Goal: Task Accomplishment & Management: Manage account settings

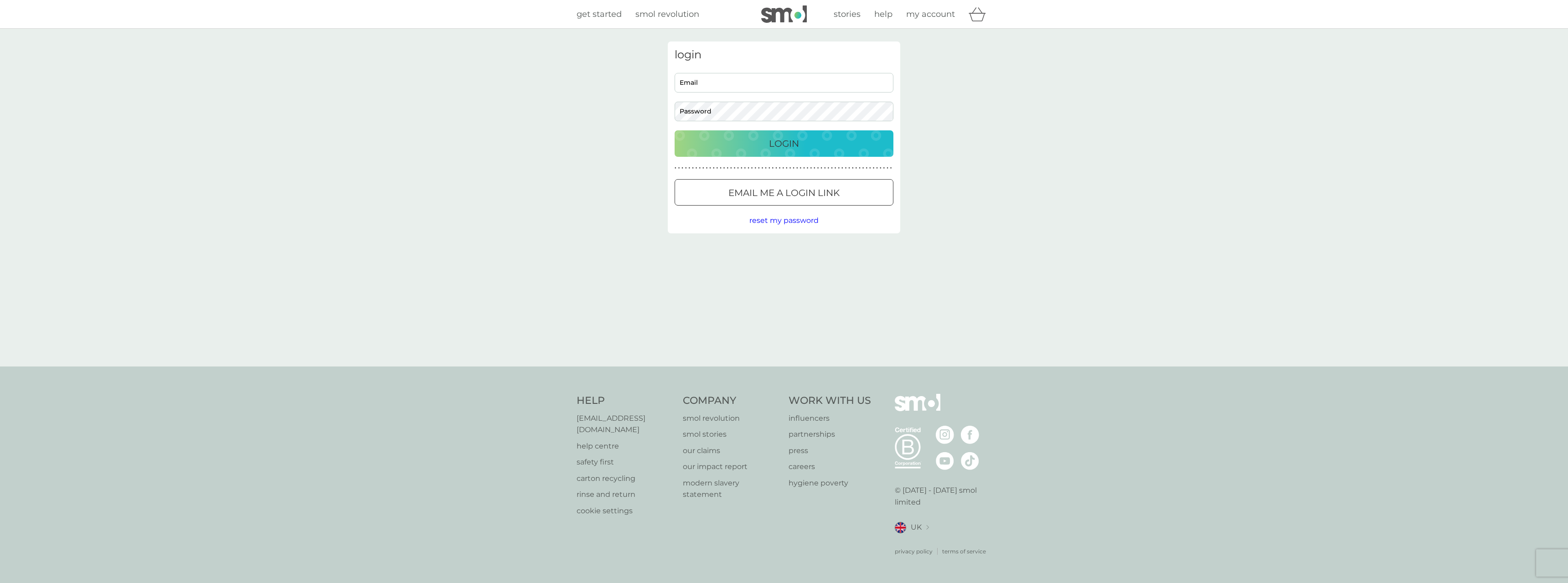
type input "[EMAIL_ADDRESS][DOMAIN_NAME]"
click at [764, 143] on div "Login" at bounding box center [784, 144] width 200 height 14
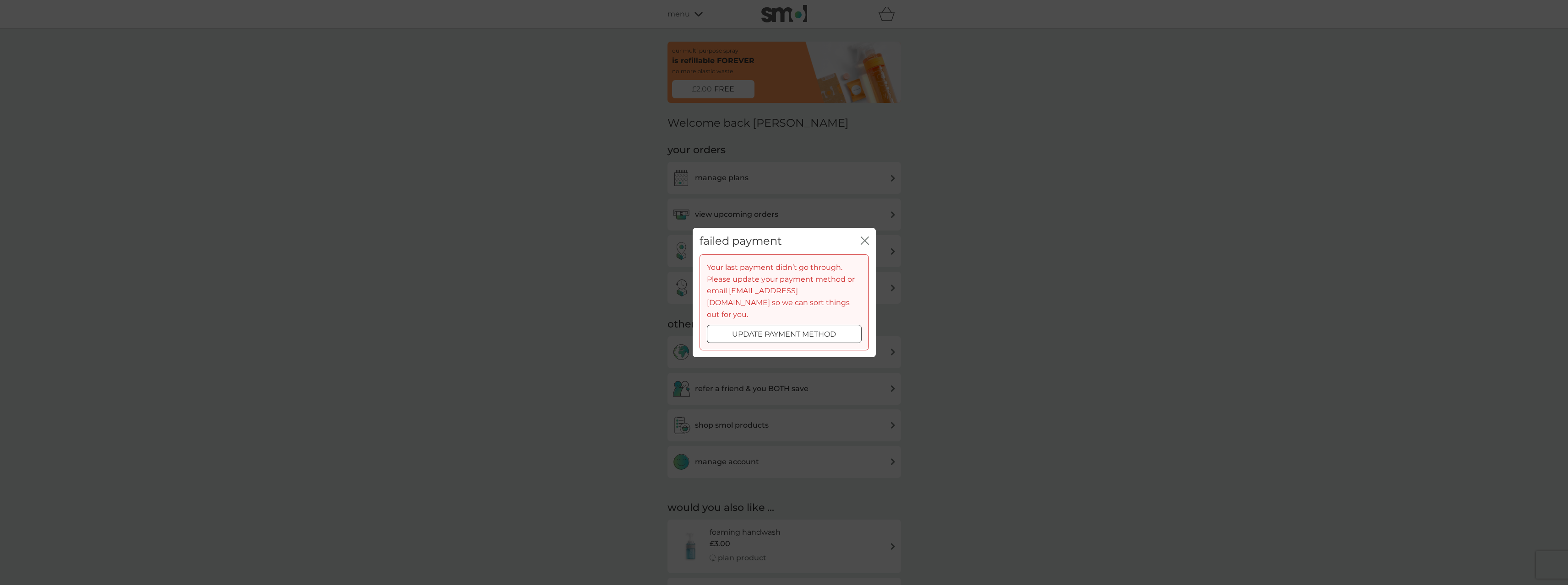
click at [787, 330] on div at bounding box center [784, 335] width 33 height 9
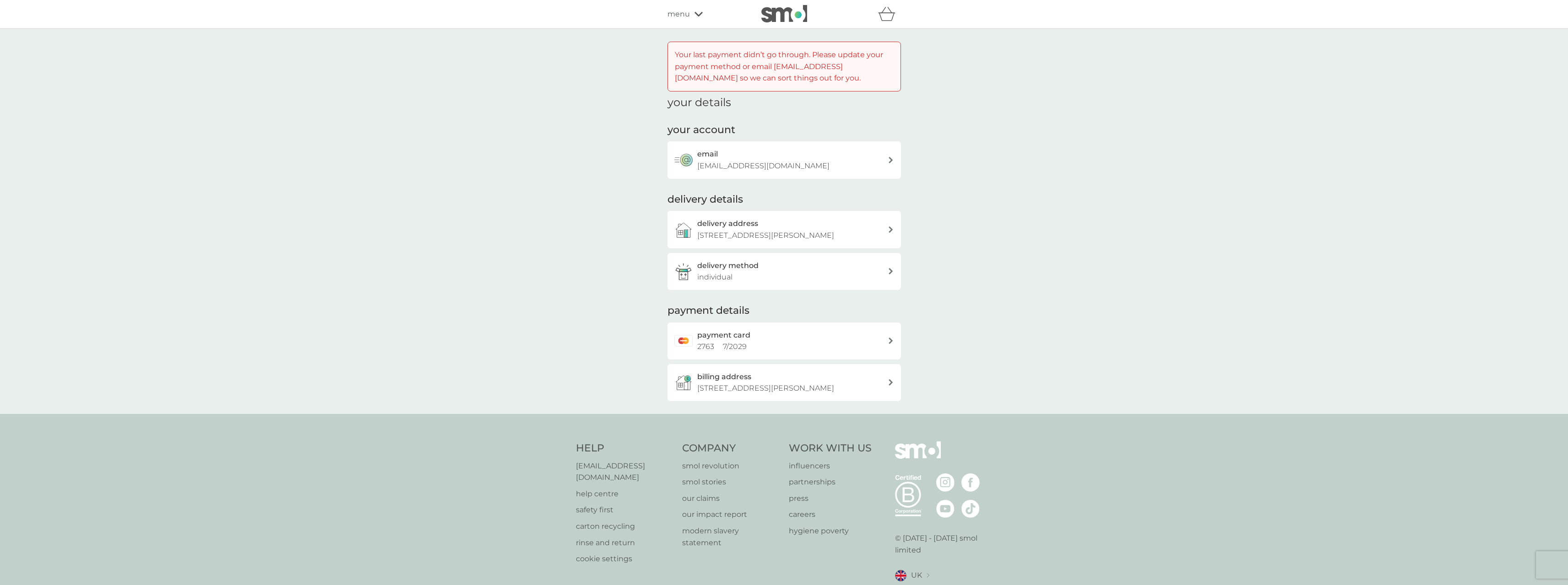
click at [768, 332] on div "payment card 2763 7 / 2029" at bounding box center [792, 341] width 190 height 23
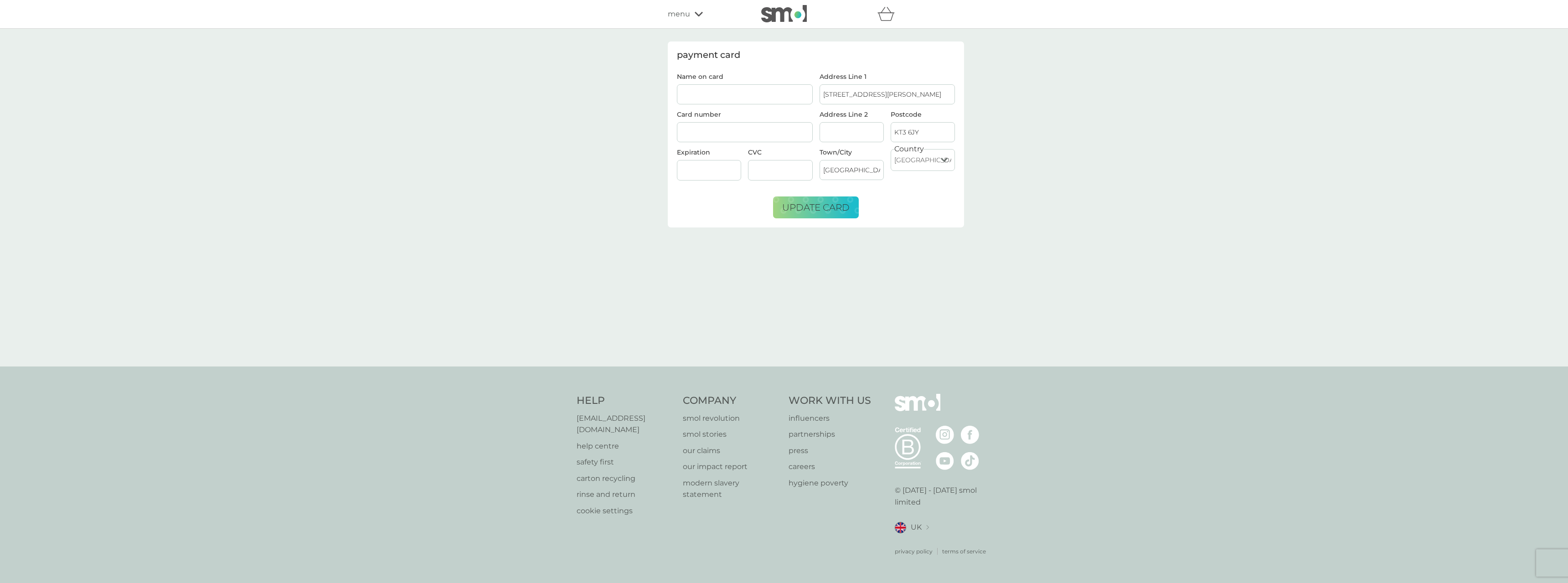
click at [792, 92] on input "Name on card" at bounding box center [745, 95] width 136 height 20
type input "Giada Usan"
drag, startPoint x: 679, startPoint y: 163, endPoint x: 716, endPoint y: 176, distance: 39.2
click at [682, 163] on div at bounding box center [708, 170] width 64 height 20
click at [716, 176] on div at bounding box center [708, 170] width 64 height 20
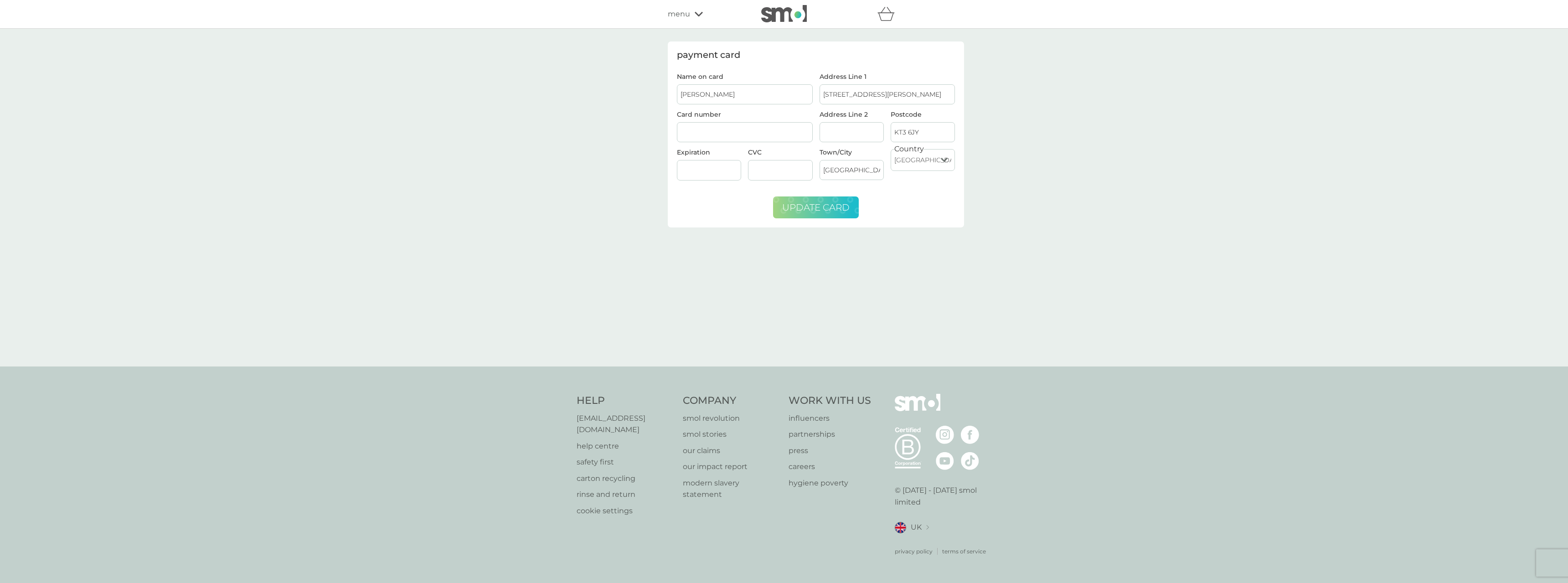
click at [835, 209] on span "update card" at bounding box center [815, 207] width 67 height 11
